Goal: Find specific page/section: Find specific page/section

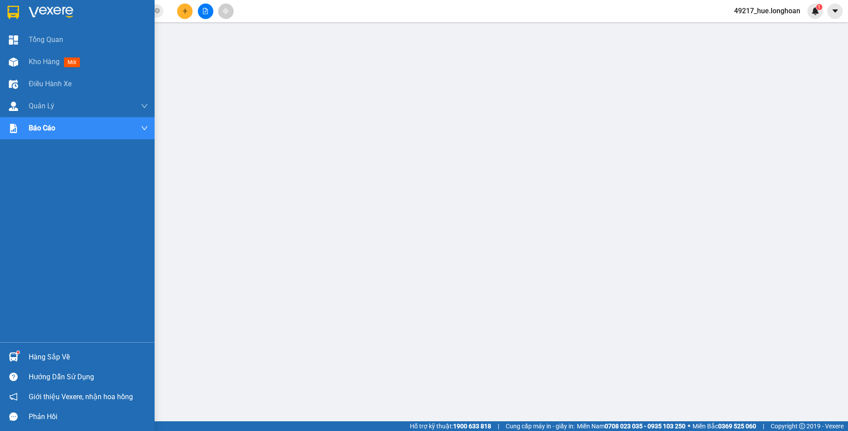
click at [7, 8] on div at bounding box center [13, 11] width 15 height 15
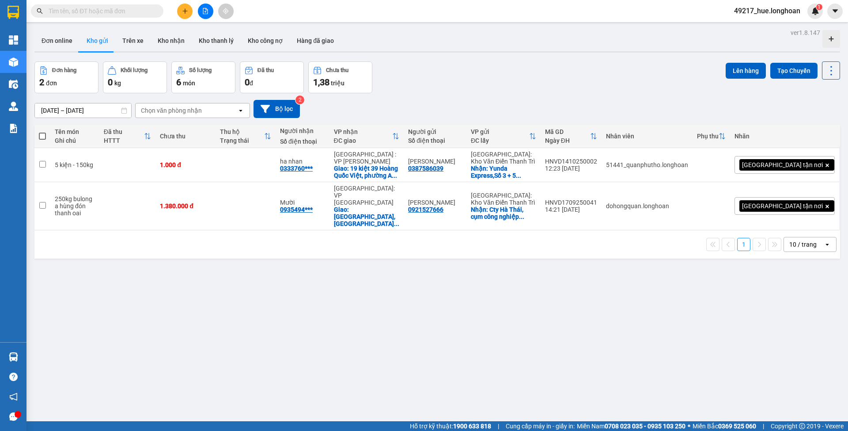
click at [148, 14] on input "text" at bounding box center [101, 11] width 104 height 10
